Goal: Find specific page/section: Find specific page/section

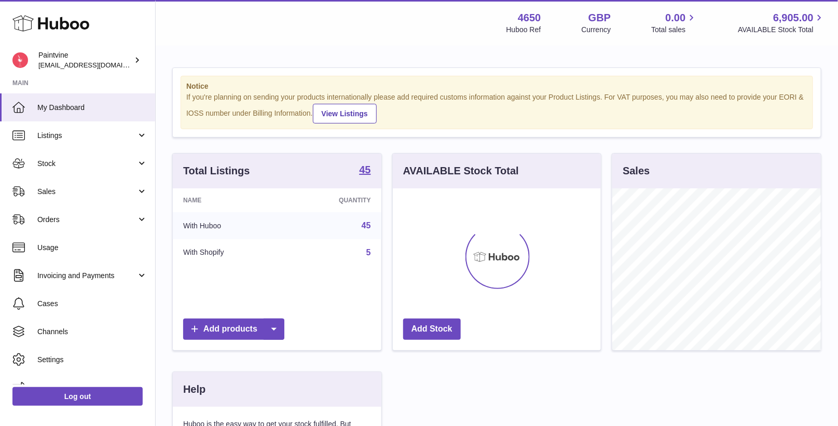
scroll to position [161, 209]
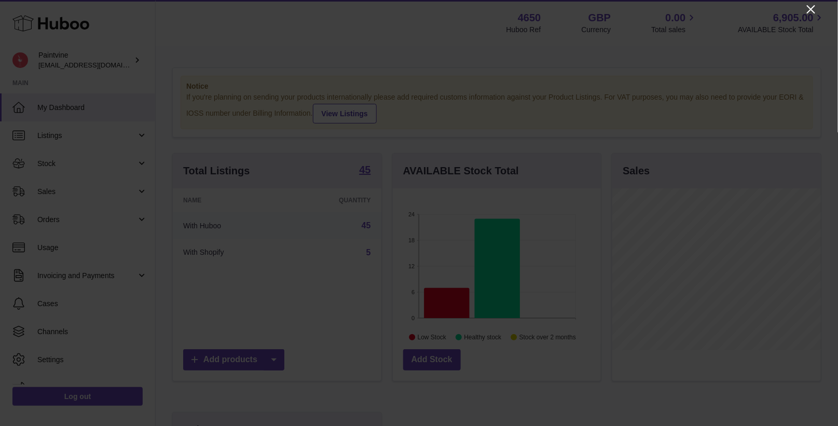
click at [810, 8] on icon "Close" at bounding box center [811, 9] width 12 height 12
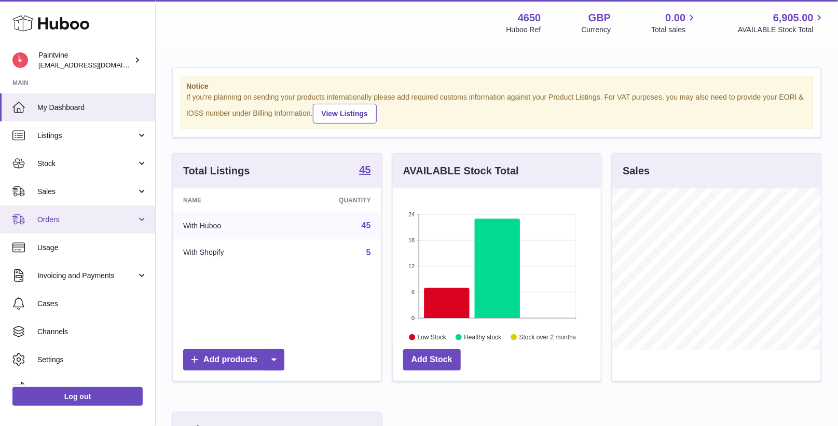
click at [67, 215] on span "Orders" at bounding box center [86, 220] width 99 height 10
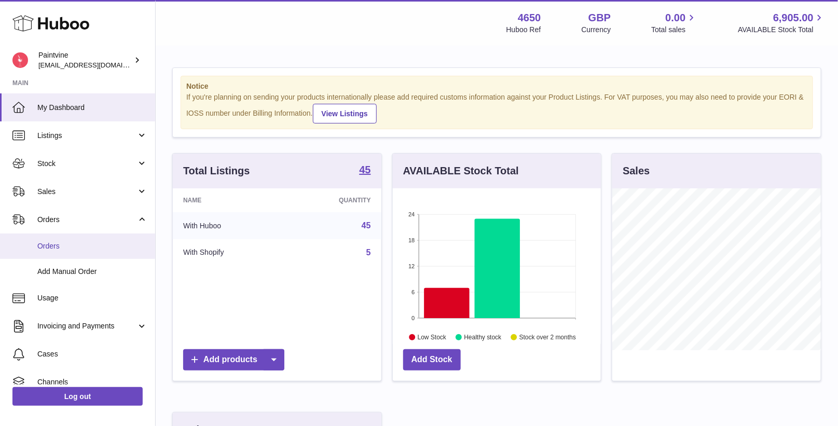
click at [61, 244] on span "Orders" at bounding box center [92, 246] width 110 height 10
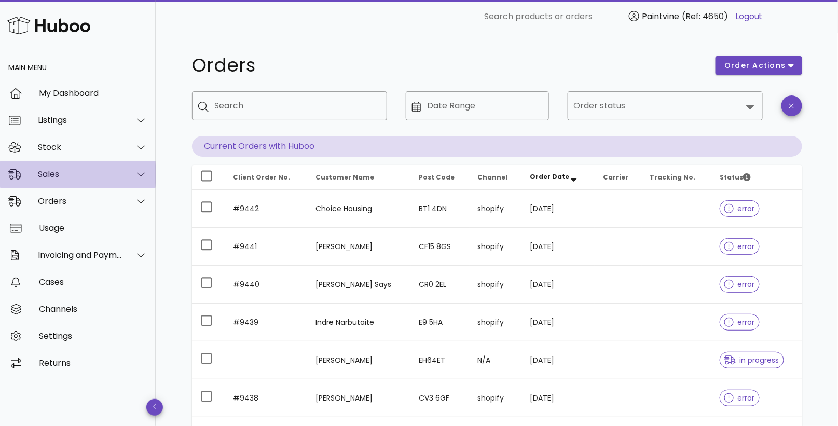
click at [78, 177] on div "Sales" at bounding box center [80, 174] width 85 height 10
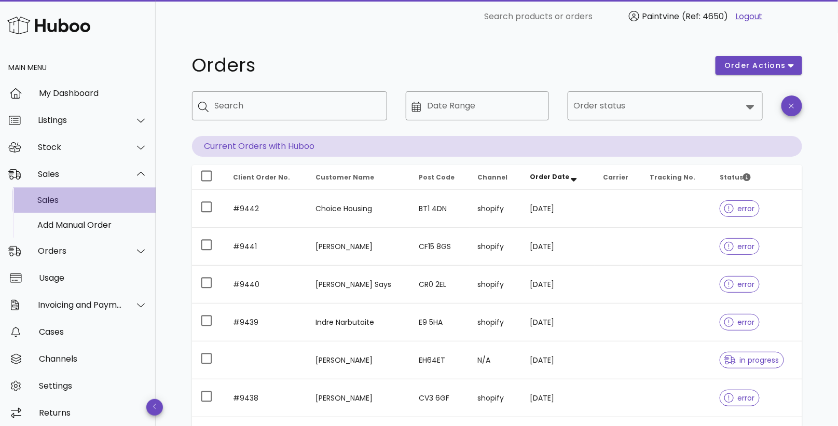
click at [82, 206] on div "Sales" at bounding box center [92, 200] width 110 height 22
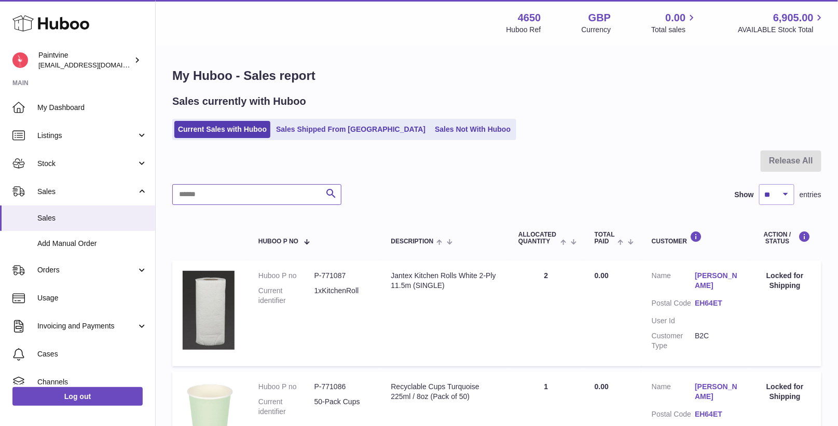
click at [223, 193] on input "text" at bounding box center [256, 194] width 169 height 21
click at [297, 131] on link "Sales Shipped From [GEOGRAPHIC_DATA]" at bounding box center [350, 129] width 157 height 17
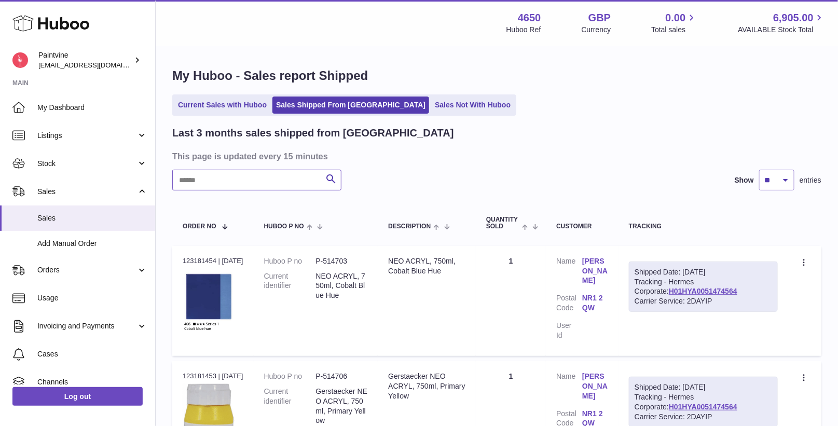
click at [254, 176] on input "text" at bounding box center [256, 180] width 169 height 21
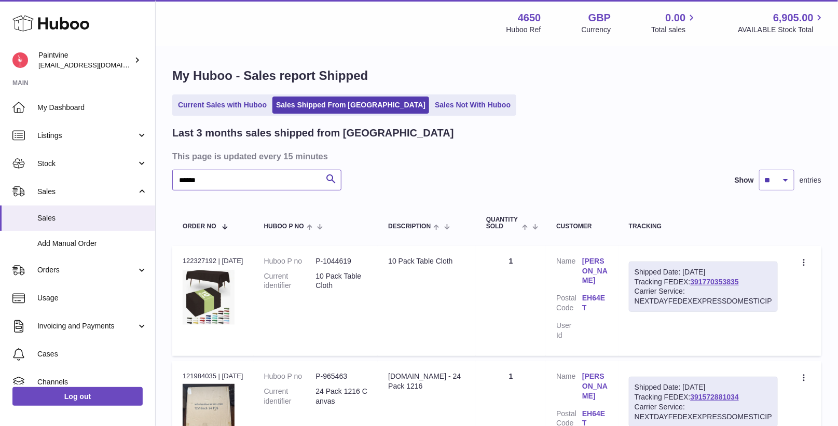
type input "******"
